Goal: Unclear

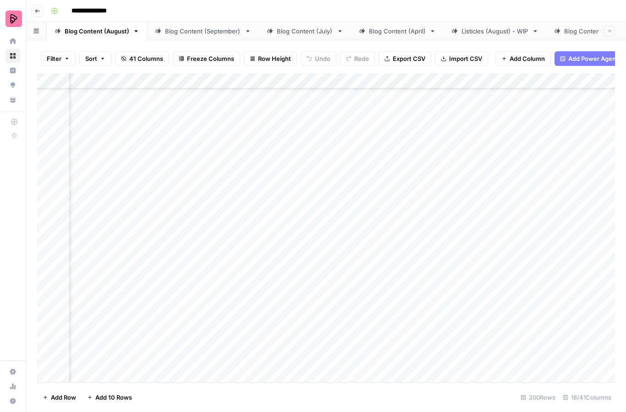
scroll to position [4448, 274]
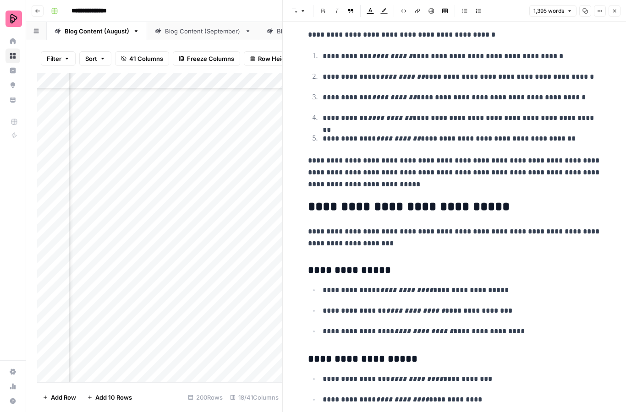
scroll to position [1761, 0]
